Goal: Transaction & Acquisition: Download file/media

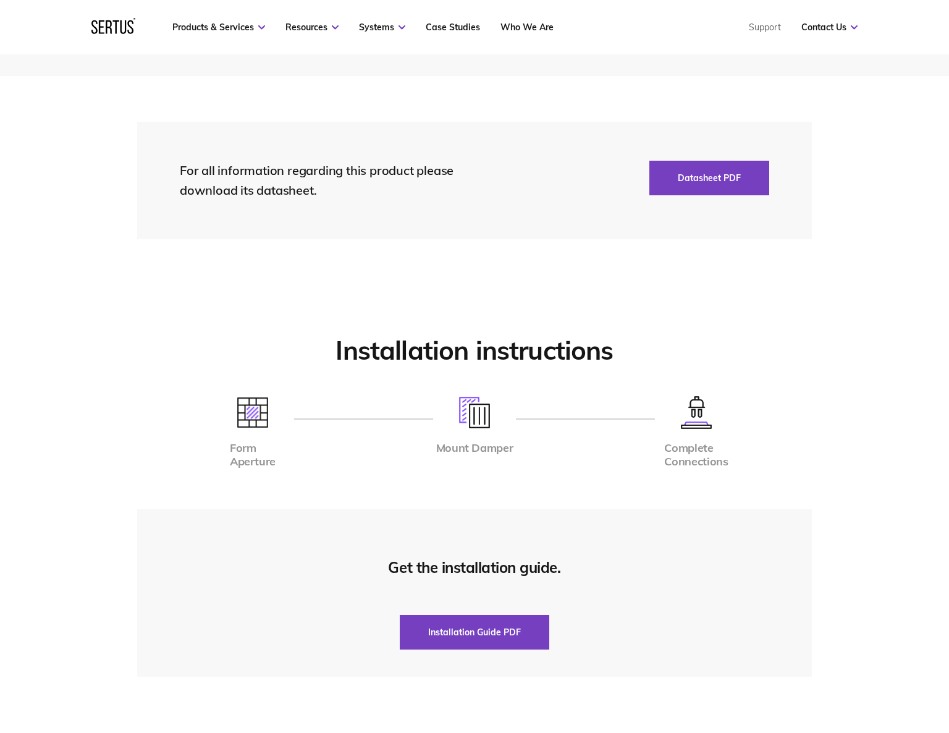
scroll to position [2863, 0]
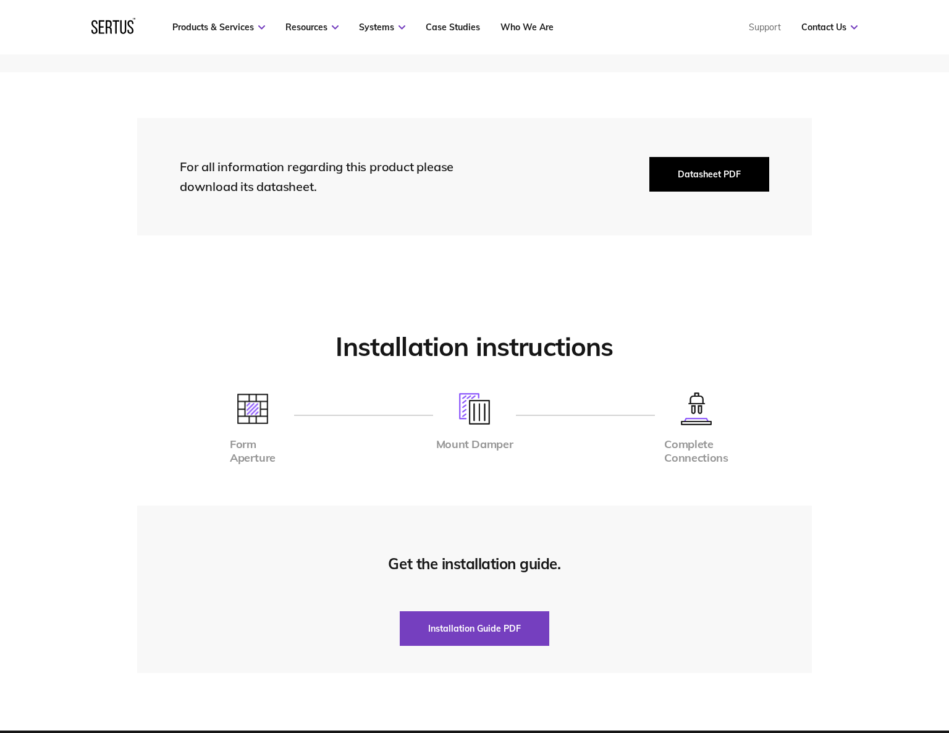
click at [705, 169] on button "Datasheet PDF" at bounding box center [709, 174] width 120 height 35
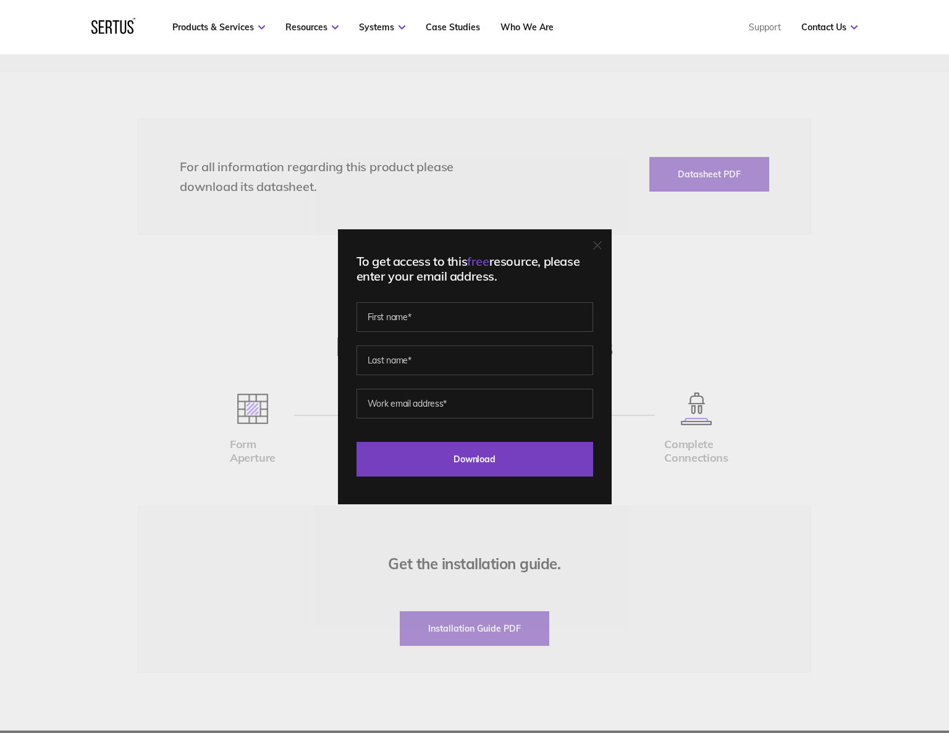
click at [766, 308] on div "To get access to this free resource, please enter your email address. Last Down…" at bounding box center [474, 366] width 949 height 733
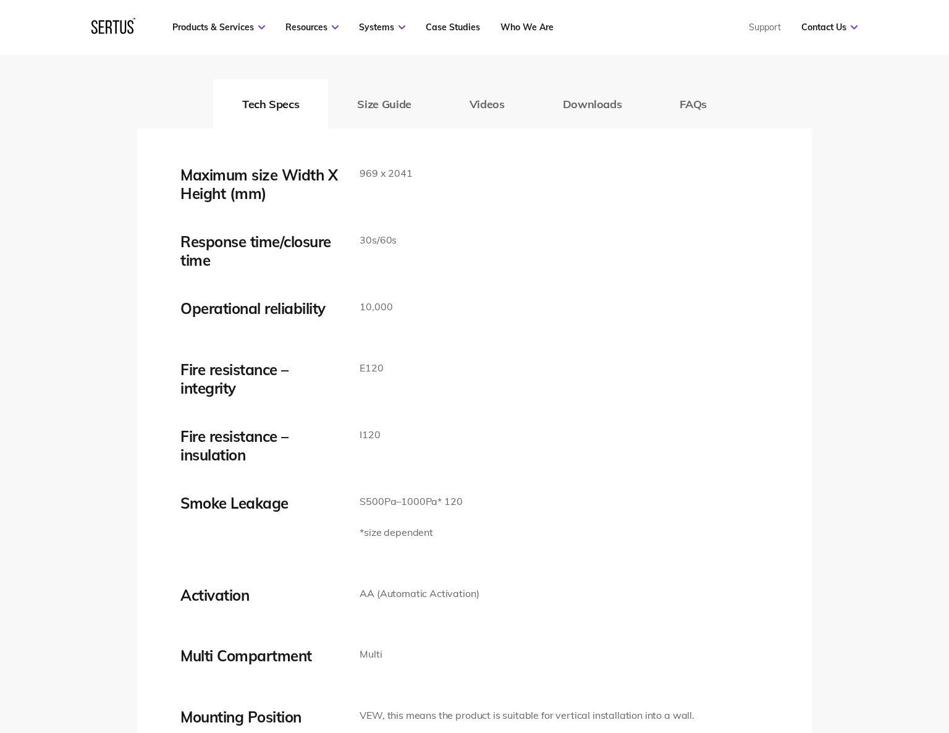
scroll to position [1994, 0]
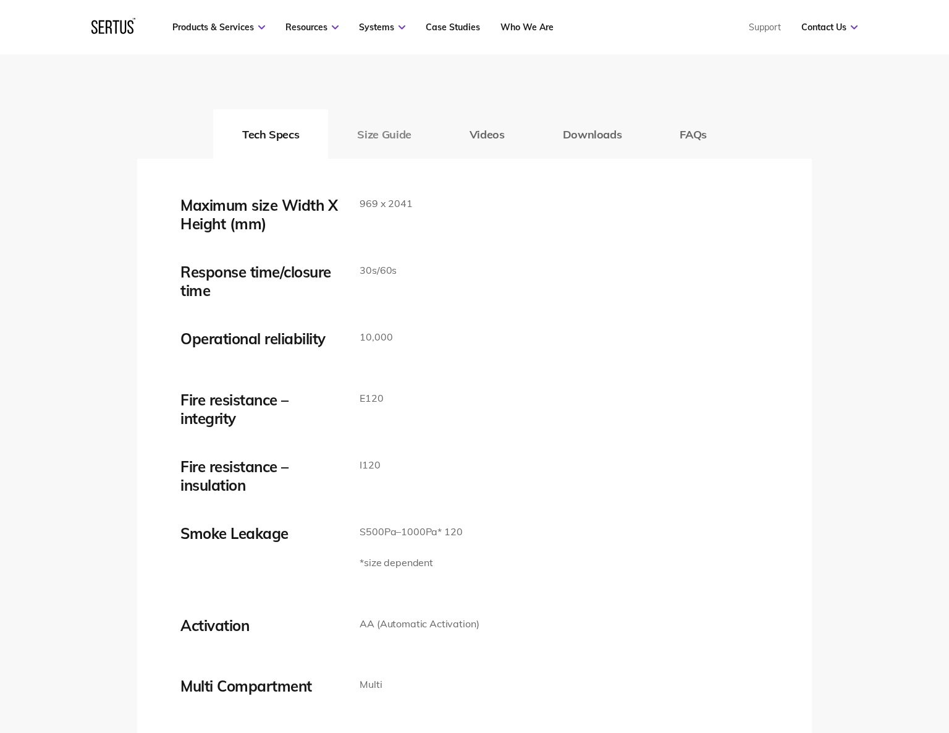
click at [399, 128] on button "Size Guide" at bounding box center [384, 133] width 112 height 49
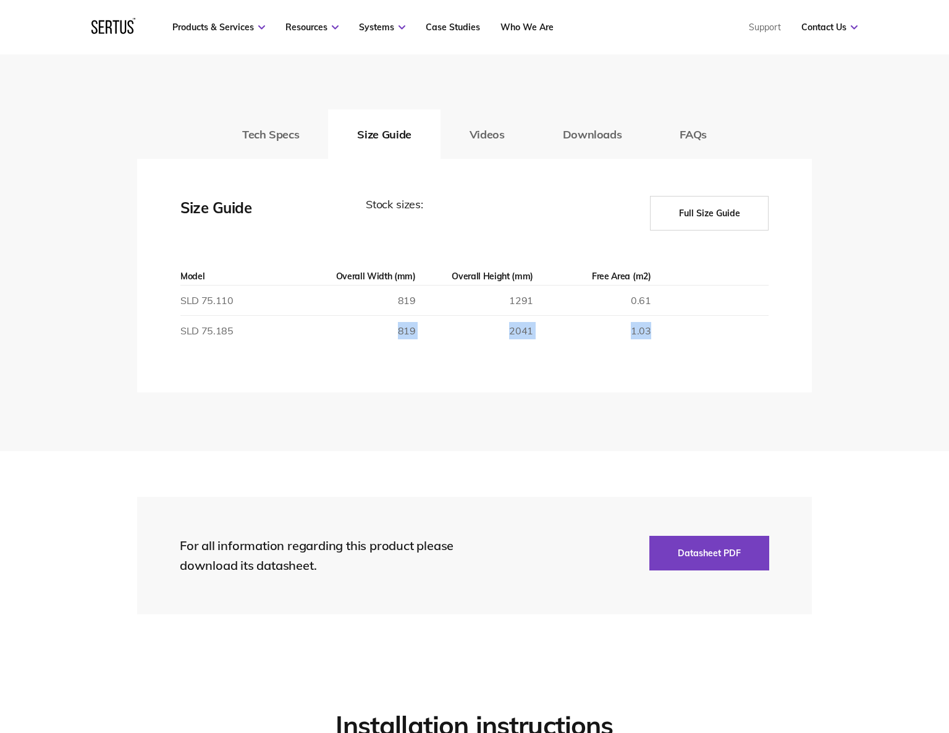
drag, startPoint x: 399, startPoint y: 331, endPoint x: 663, endPoint y: 338, distance: 264.5
click at [663, 338] on tr "SLD 75.185 819 2041 1.03" at bounding box center [474, 331] width 588 height 30
drag, startPoint x: 663, startPoint y: 338, endPoint x: 696, endPoint y: 215, distance: 127.1
click at [696, 215] on button "Full Size Guide" at bounding box center [709, 213] width 119 height 35
click at [717, 216] on button "Full Size Guide" at bounding box center [709, 213] width 119 height 35
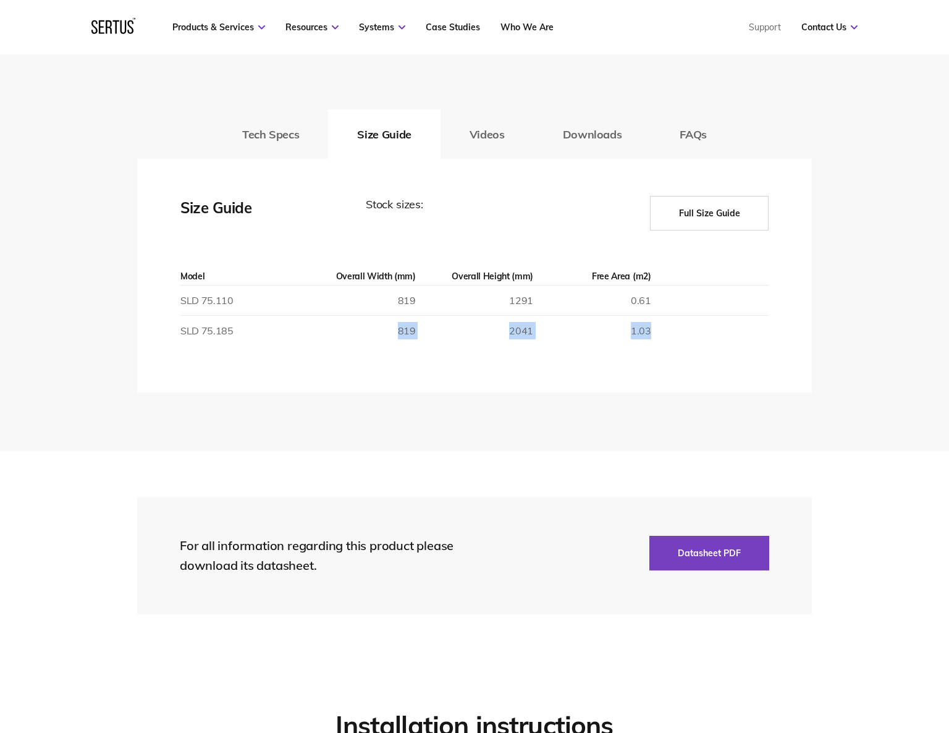
click at [696, 209] on button "Full Size Guide" at bounding box center [709, 213] width 119 height 35
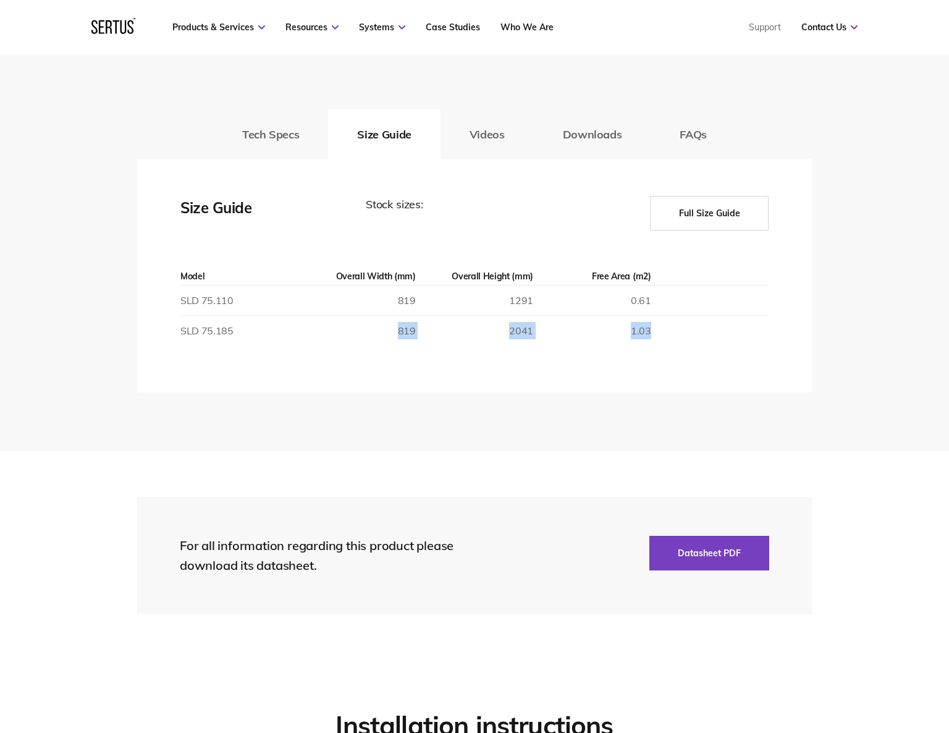
click at [696, 209] on button "Full Size Guide" at bounding box center [709, 213] width 119 height 35
click at [487, 138] on button "Videos" at bounding box center [486, 133] width 93 height 49
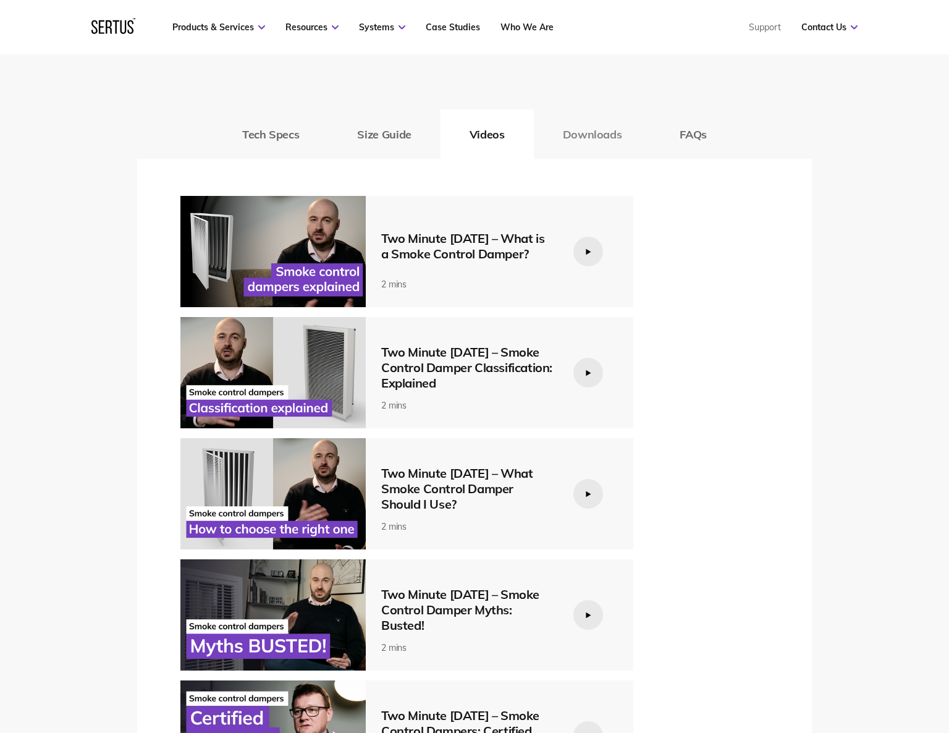
click at [604, 137] on button "Downloads" at bounding box center [592, 133] width 117 height 49
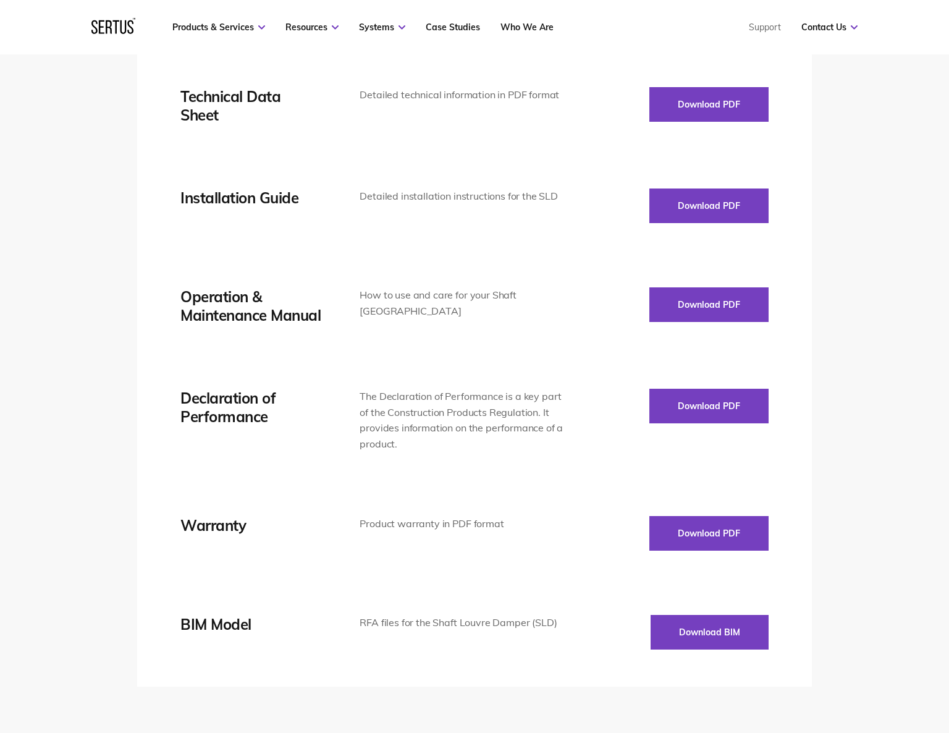
scroll to position [2241, 0]
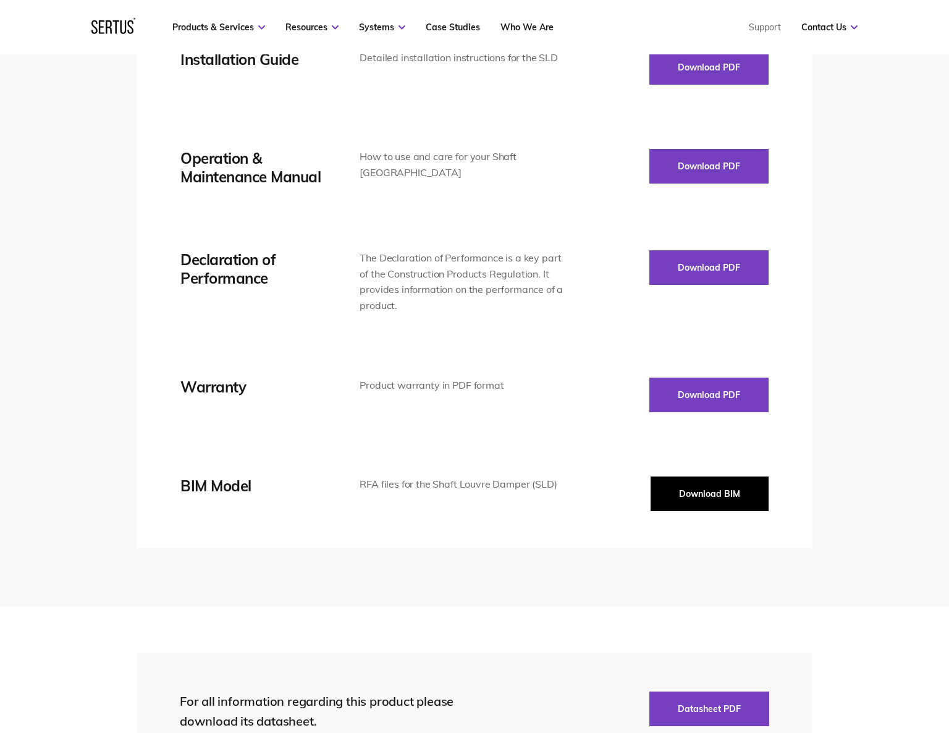
click at [718, 504] on button "Download BIM" at bounding box center [709, 493] width 118 height 35
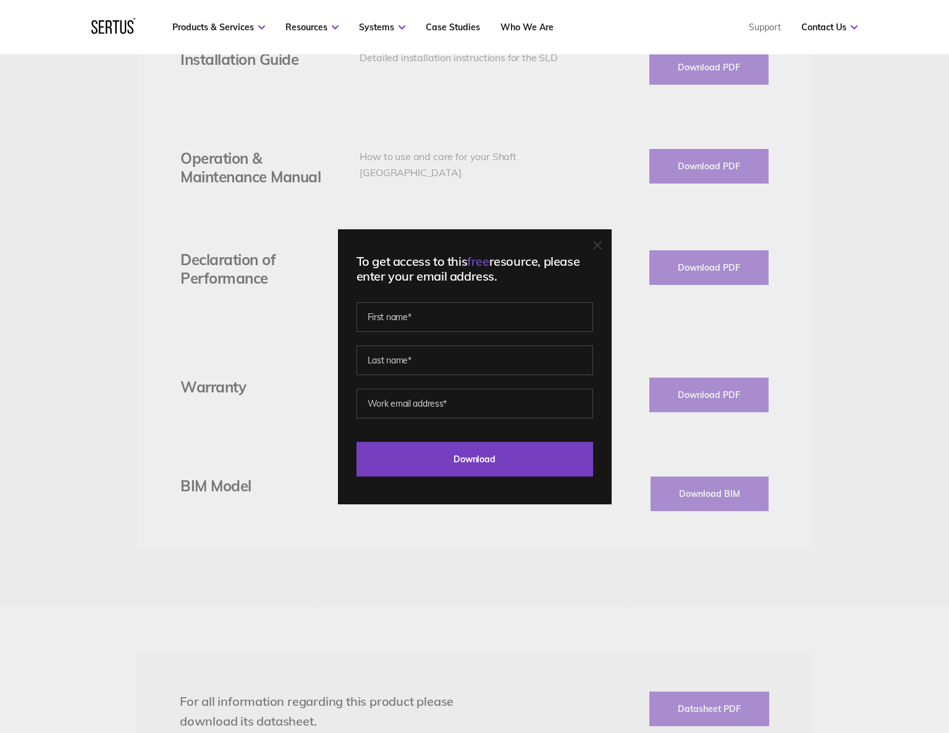
click at [610, 533] on div "To get access to this free resource, please enter your email address. Last Down…" at bounding box center [474, 366] width 949 height 733
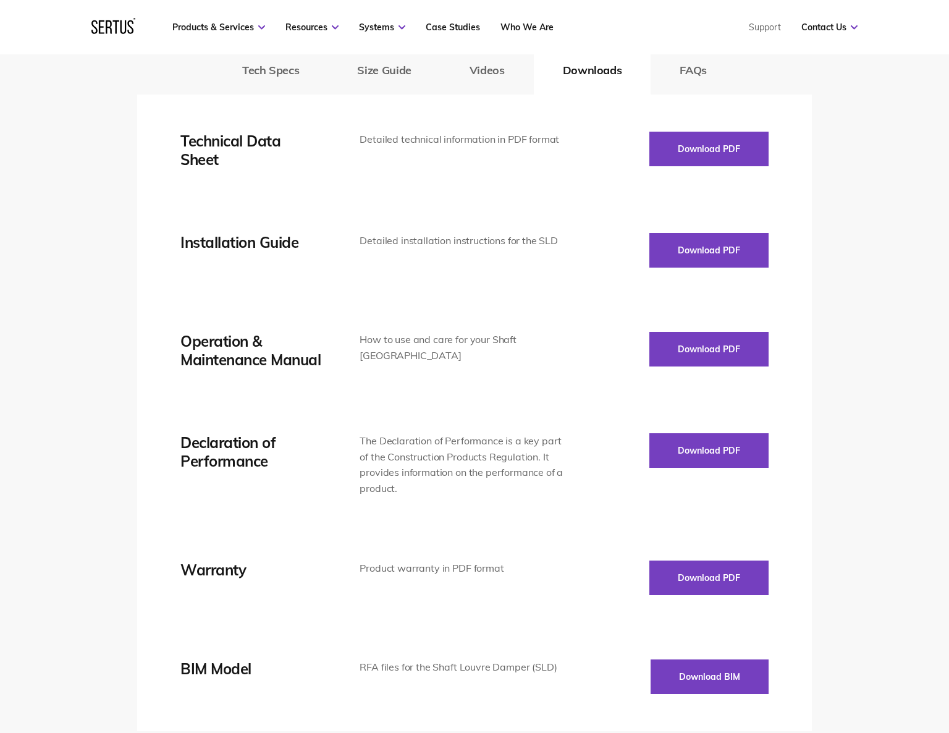
scroll to position [2056, 0]
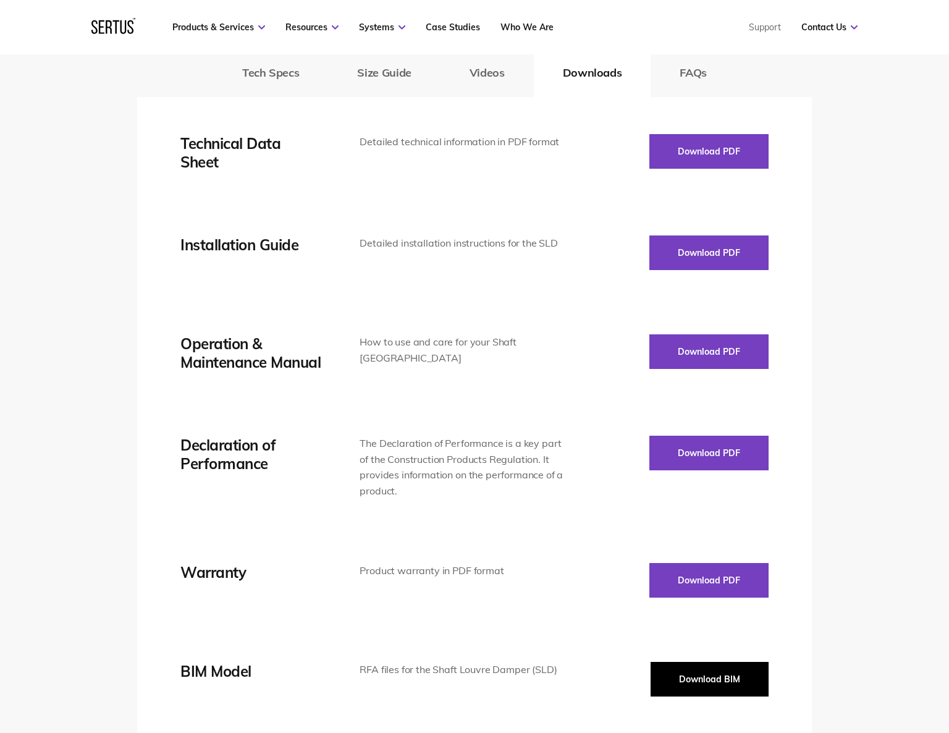
click at [689, 669] on button "Download BIM" at bounding box center [709, 679] width 118 height 35
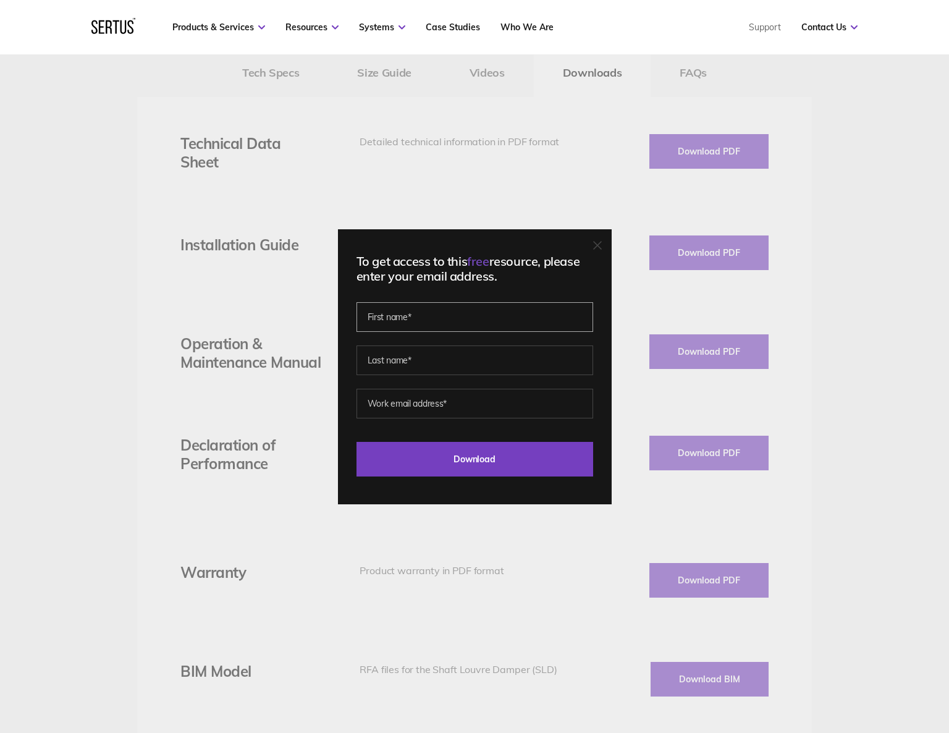
click at [414, 323] on input "text" at bounding box center [474, 317] width 237 height 30
type input "[PERSON_NAME]"
type input "[EMAIL_ADDRESS][DOMAIN_NAME]"
click at [356, 442] on input "Download" at bounding box center [474, 459] width 237 height 35
